Goal: Task Accomplishment & Management: Manage account settings

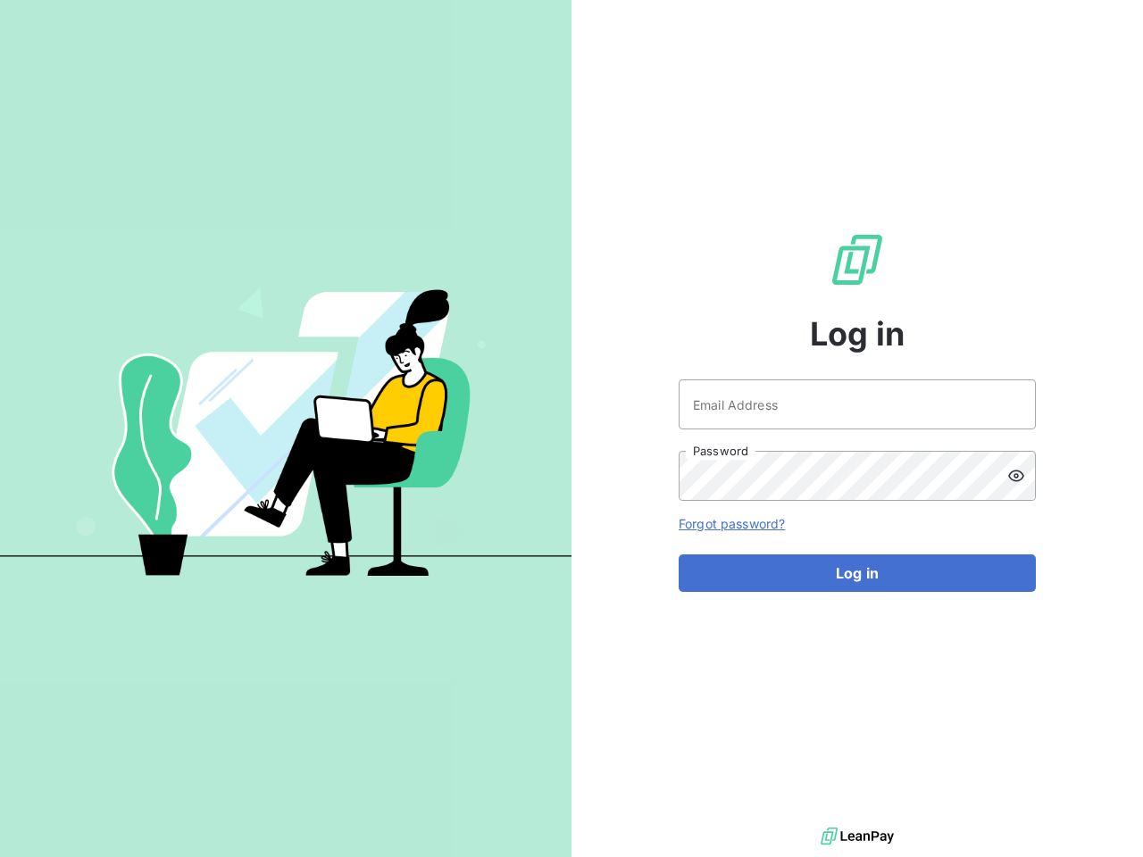
click at [572, 429] on div "Log in Email Address Password Forgot password? Log in" at bounding box center [858, 412] width 572 height 824
click at [1022, 476] on icon at bounding box center [1017, 476] width 18 height 18
